Goal: Task Accomplishment & Management: Use online tool/utility

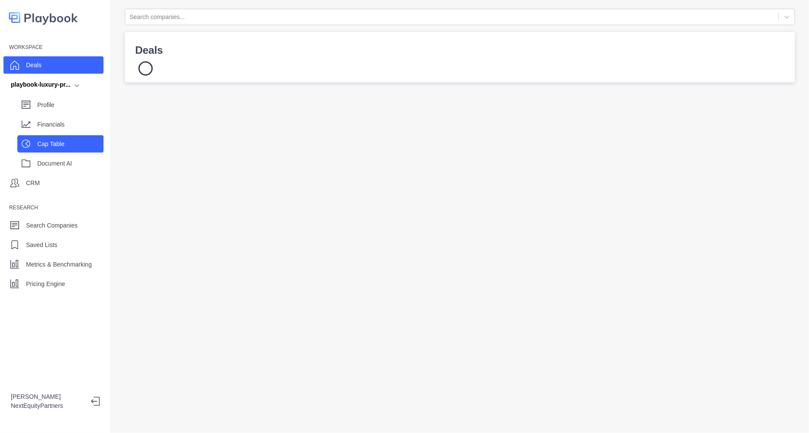
click at [56, 150] on div "Cap Table" at bounding box center [60, 143] width 86 height 17
select select "SHARE_HOLDER_TYPE_COMMON"
select select "SHARE_HOLDER_TYPE_OPTION"
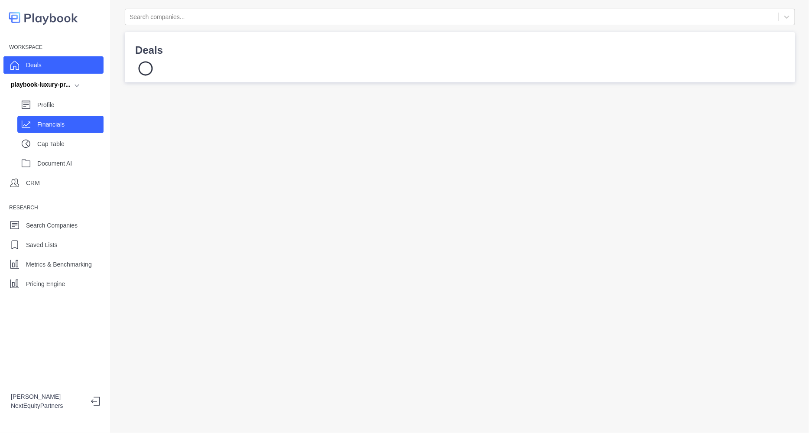
select select "SHARE_HOLDER_TYPE_OPTION"
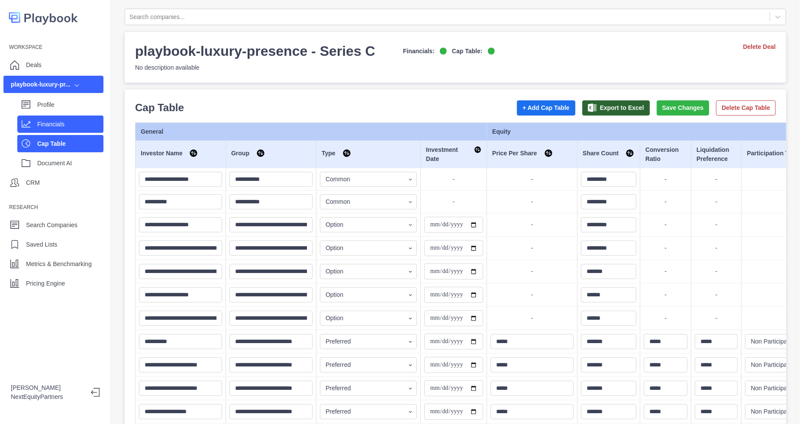
click at [68, 124] on p "Financials" at bounding box center [70, 124] width 66 height 9
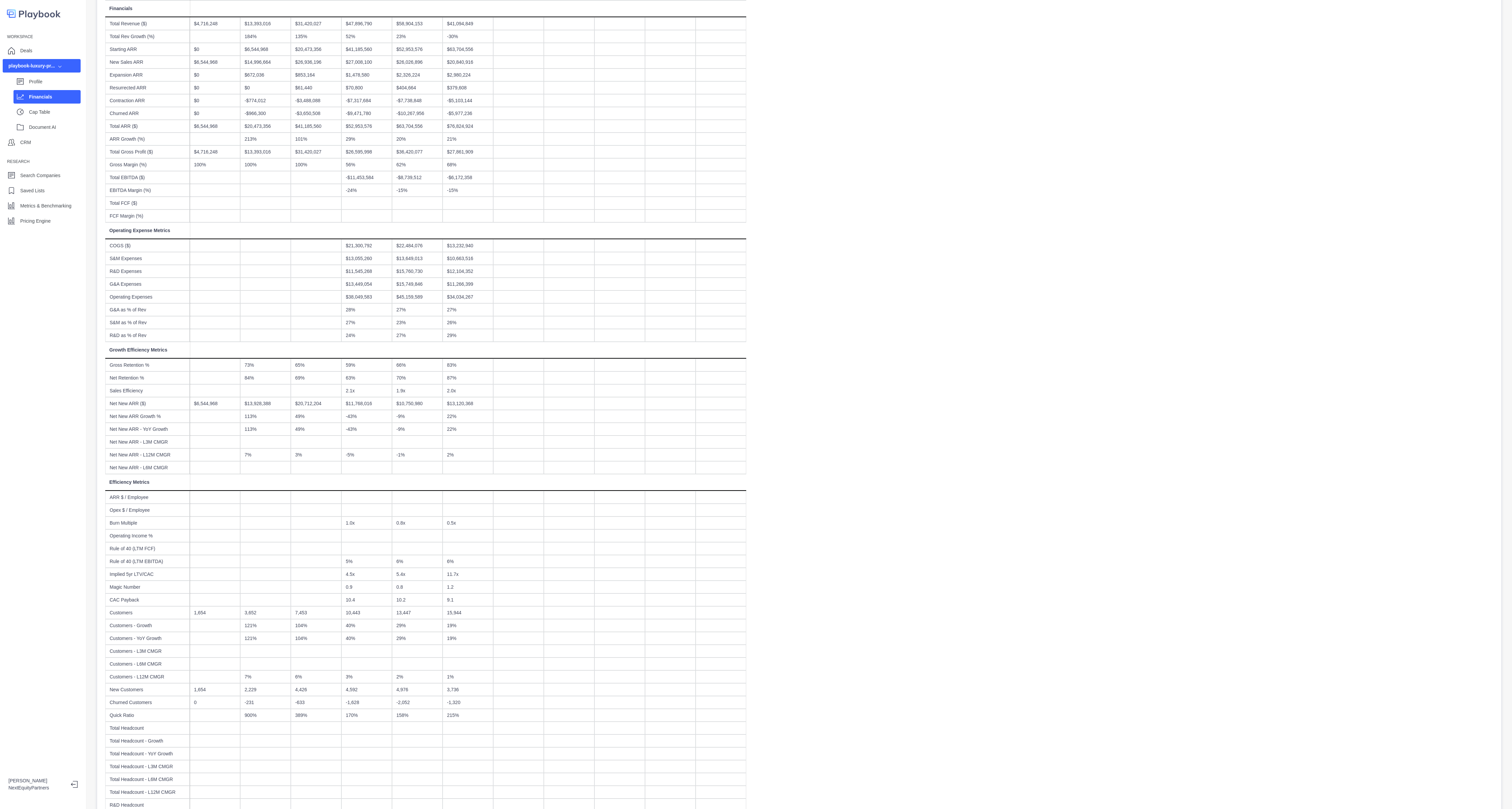
scroll to position [108, 0]
drag, startPoint x: 548, startPoint y: 0, endPoint x: 780, endPoint y: 548, distance: 595.1
click at [629, 336] on div "CY 2020 CY 2021 CY 2022 CY 2023 CY 2024 CY 2025 CY 2026 CY 2027 CY 2028 CY 2029…" at bounding box center [799, 418] width 1388 height 862
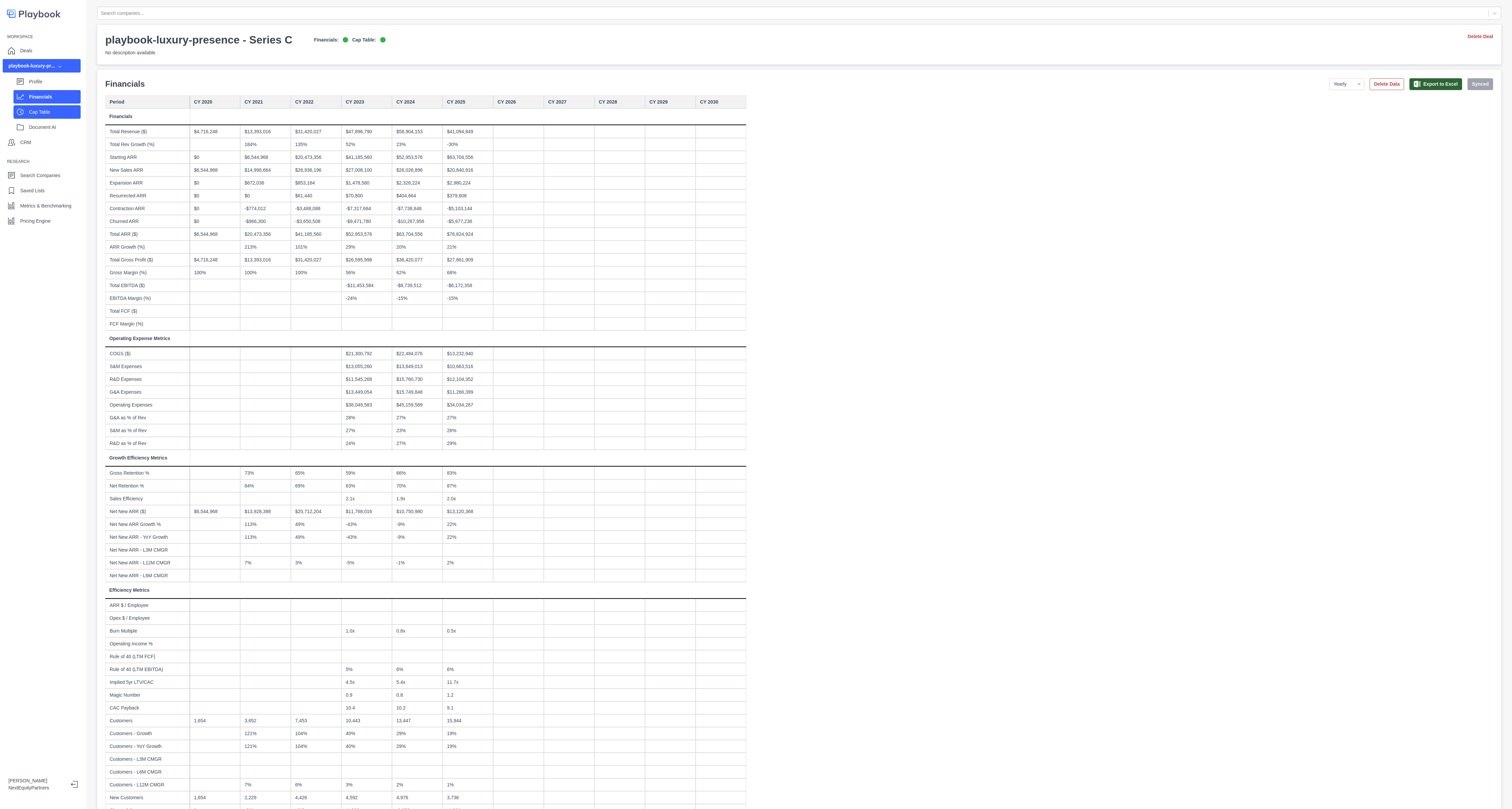
click at [35, 111] on p "Cap Table" at bounding box center [55, 111] width 51 height 7
select select "SHARE_HOLDER_TYPE_COMMON"
select select "SHARE_HOLDER_TYPE_OPTION"
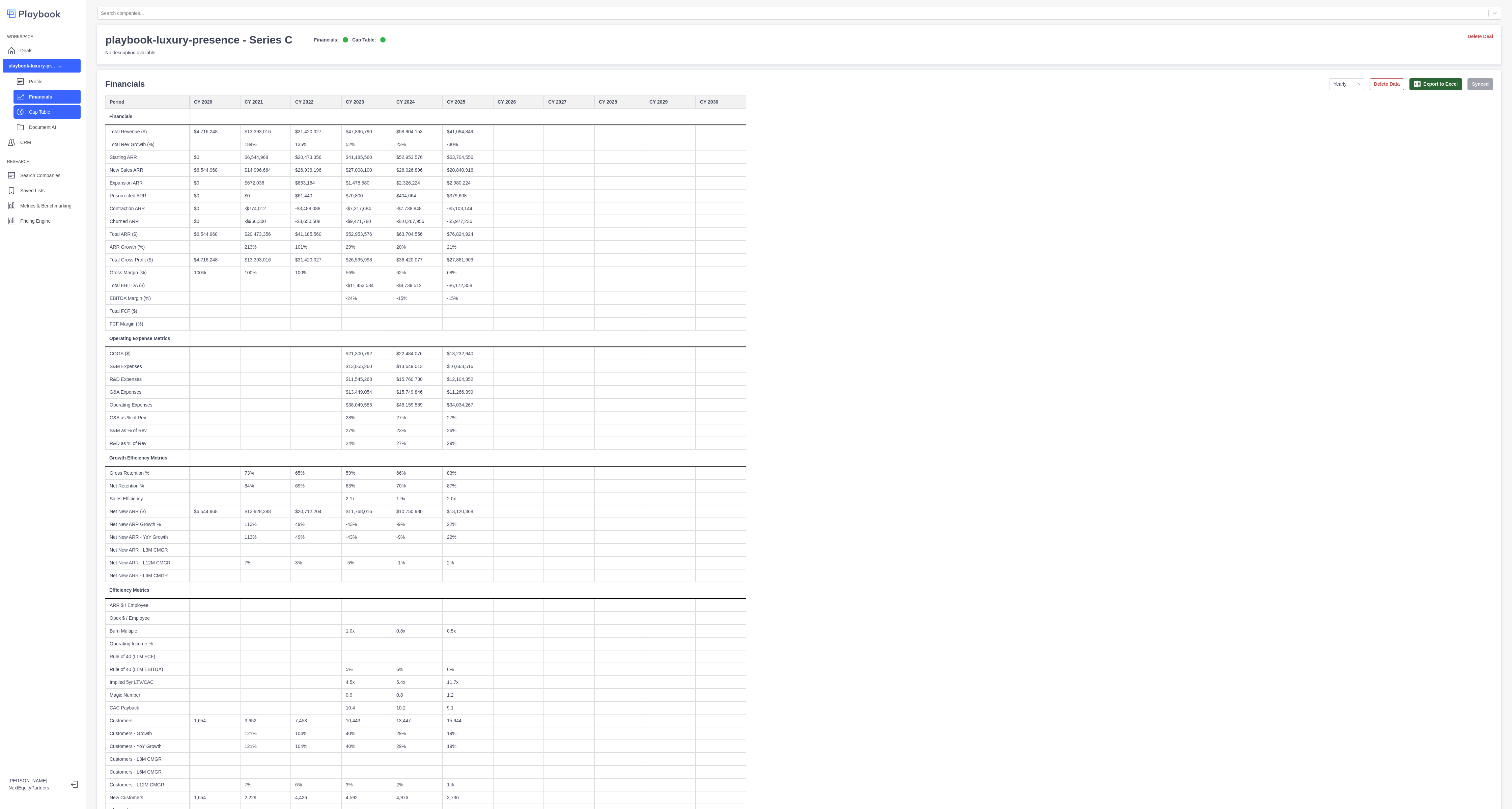
select select "SHARE_HOLDER_TYPE_OPTION"
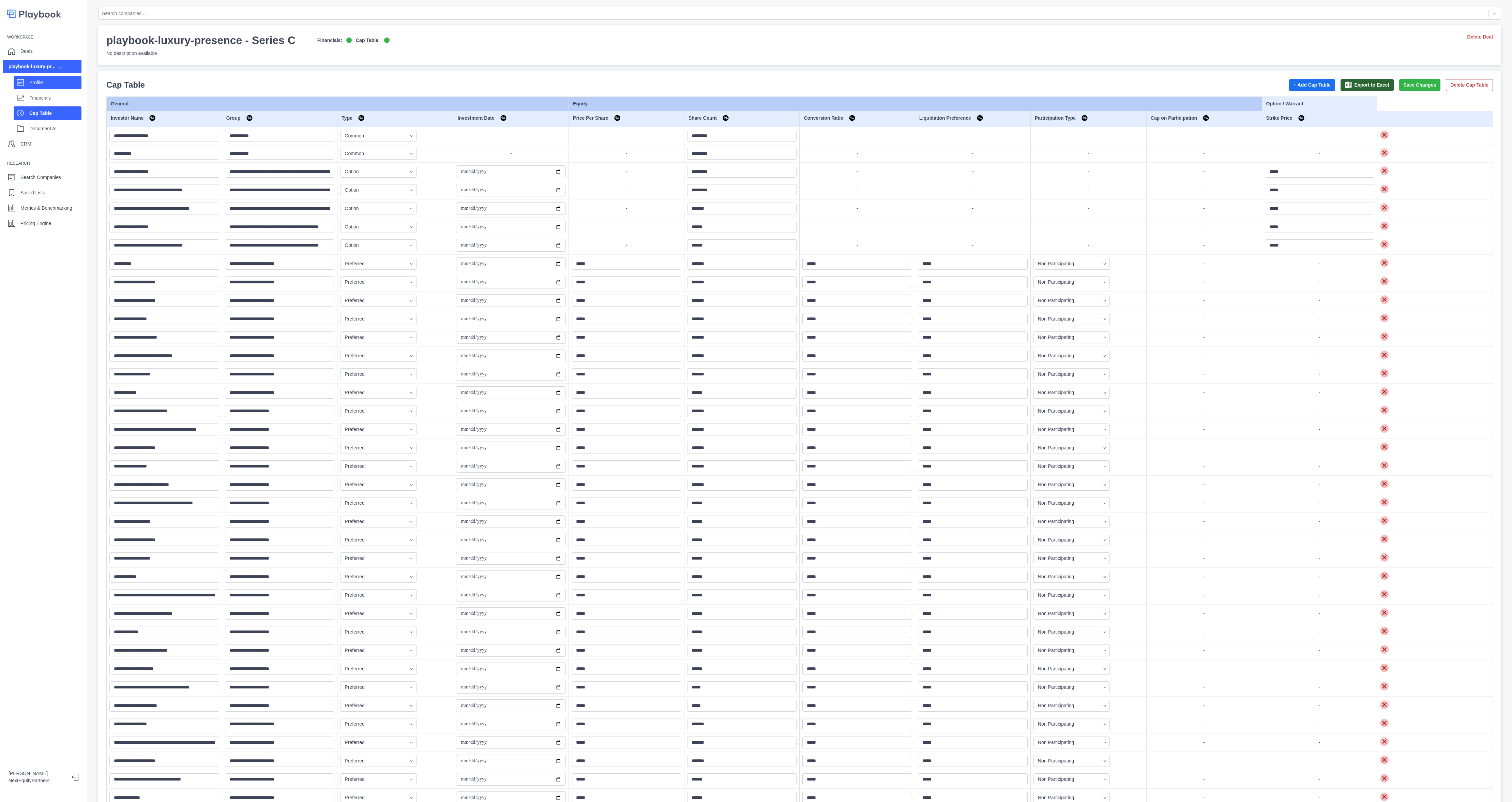
click at [31, 83] on p "Profile" at bounding box center [55, 82] width 52 height 7
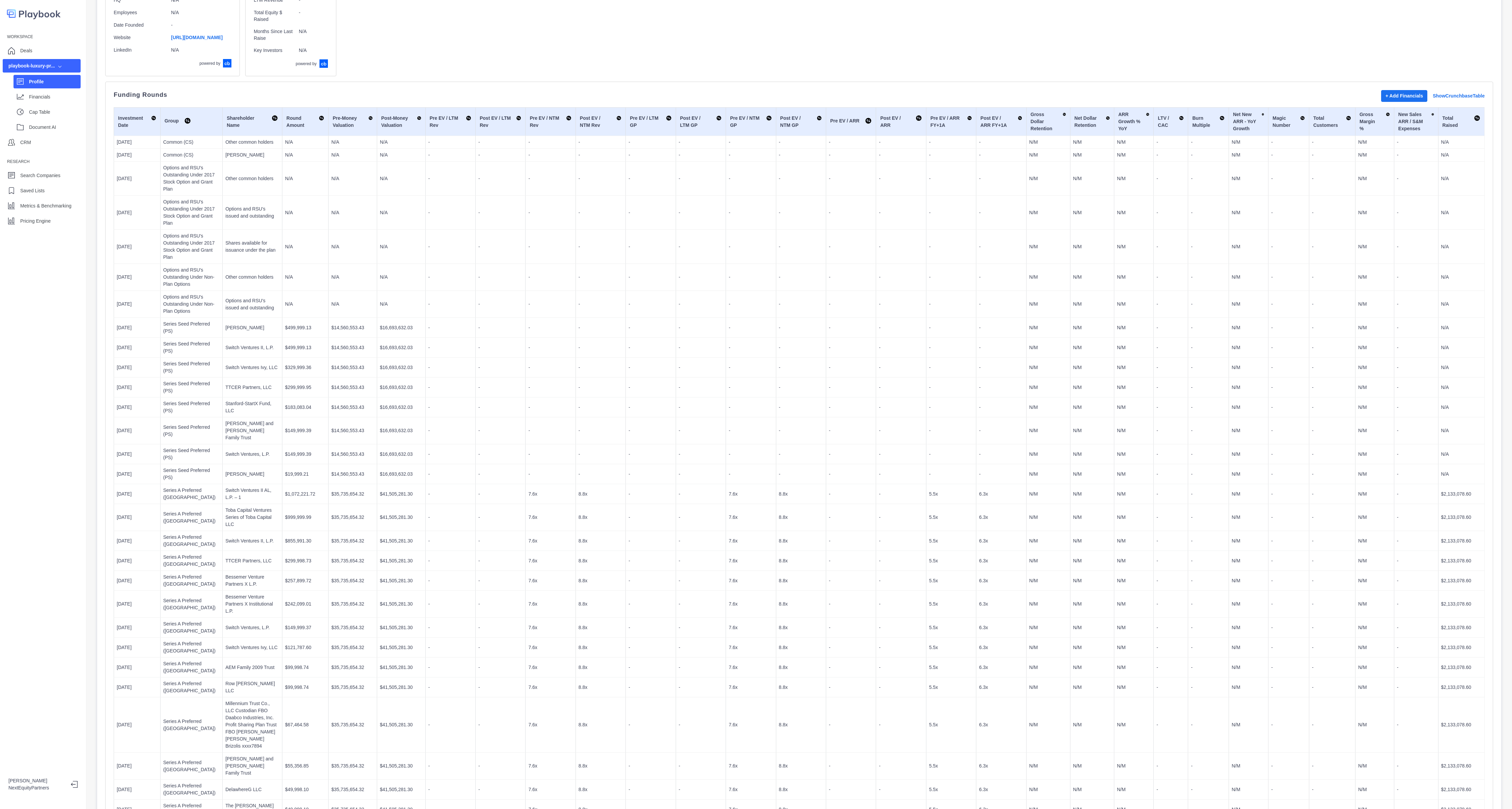
scroll to position [118, 0]
click at [33, 217] on p "Pricing Engine" at bounding box center [35, 220] width 30 height 7
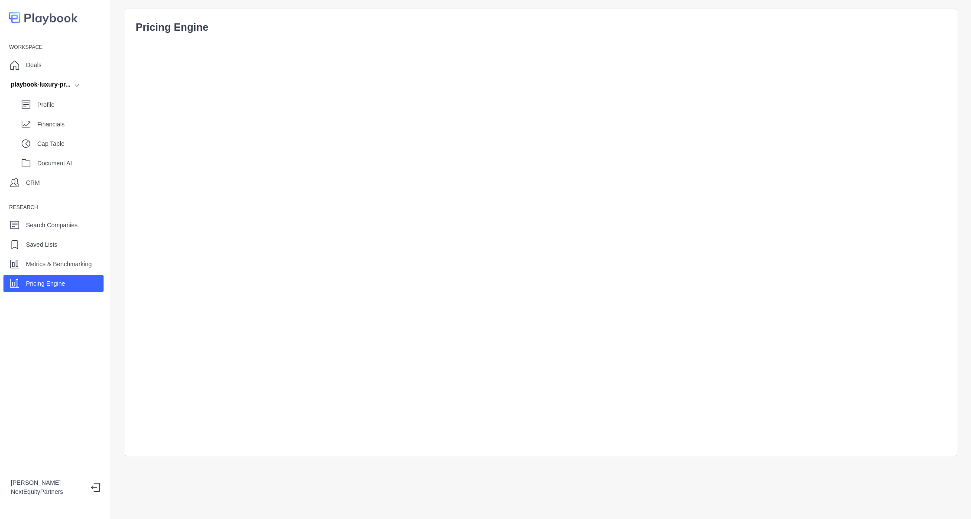
drag, startPoint x: 1937, startPoint y: 1, endPoint x: 526, endPoint y: 29, distance: 1411.3
click at [526, 29] on p "Pricing Engine" at bounding box center [541, 27] width 810 height 16
click at [34, 262] on p "Metrics & Benchmarking" at bounding box center [59, 264] width 66 height 9
